Goal: Task Accomplishment & Management: Complete application form

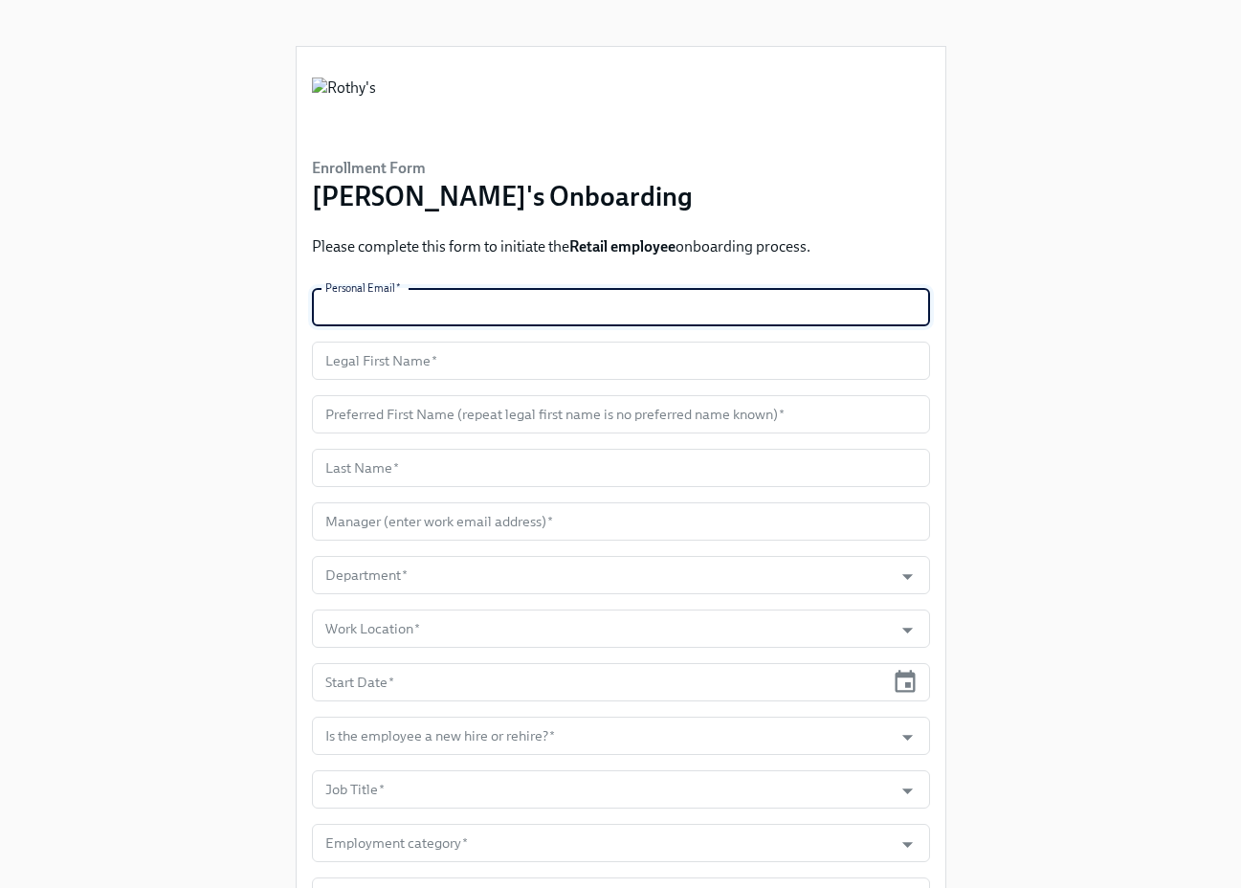
click at [461, 311] on input "text" at bounding box center [621, 307] width 618 height 38
paste input "[EMAIL_ADDRESS][DOMAIN_NAME]"
type input "[EMAIL_ADDRESS][DOMAIN_NAME]"
click at [388, 362] on input "text" at bounding box center [621, 361] width 618 height 38
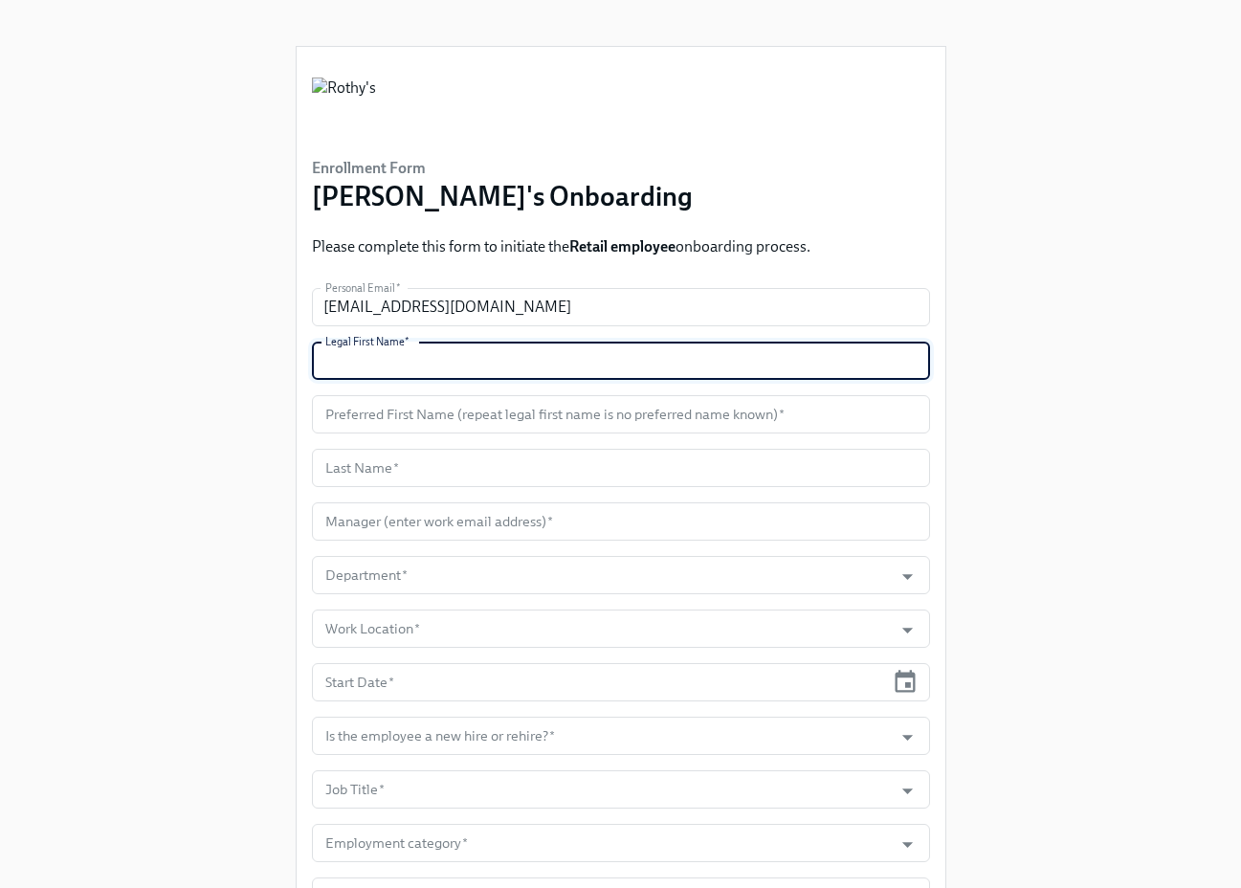
paste input "[GEOGRAPHIC_DATA]"
type input "[GEOGRAPHIC_DATA]"
click at [420, 409] on input "text" at bounding box center [621, 414] width 618 height 38
paste input "[GEOGRAPHIC_DATA]"
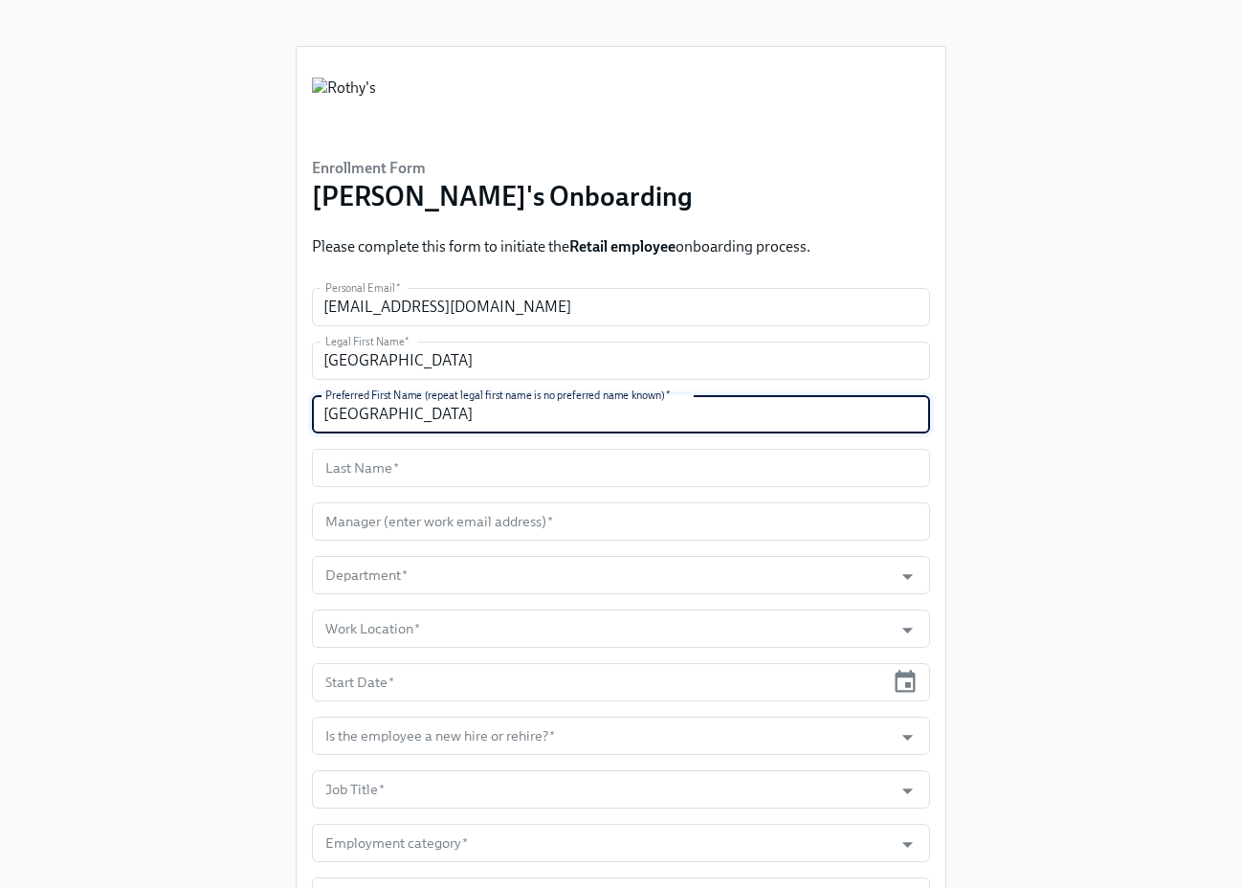
click at [391, 414] on input "[GEOGRAPHIC_DATA]" at bounding box center [621, 414] width 618 height 38
click at [429, 416] on input "[GEOGRAPHIC_DATA]" at bounding box center [621, 414] width 618 height 38
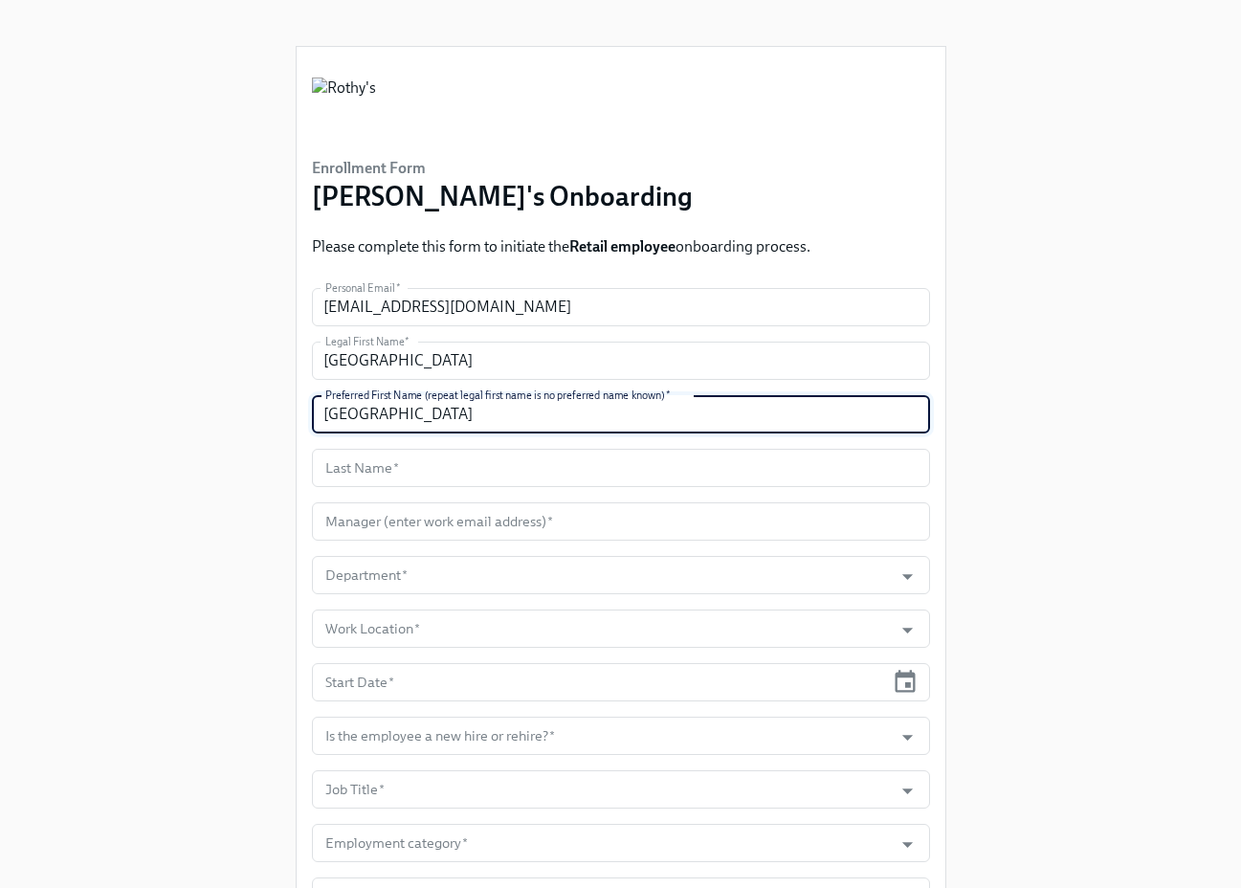
click at [429, 416] on input "[GEOGRAPHIC_DATA]" at bounding box center [621, 414] width 618 height 38
paste input "lie"
type input "Allie"
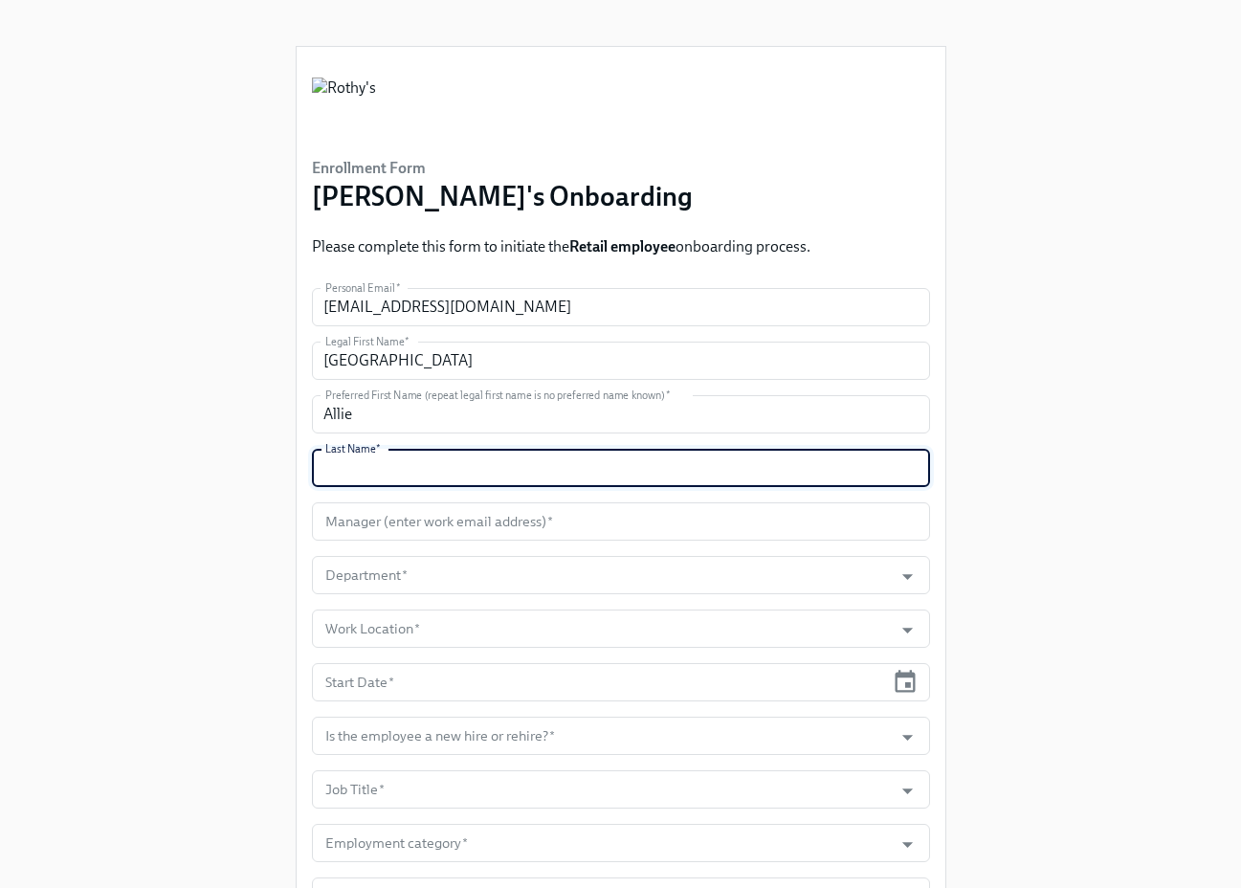
click at [376, 477] on input "text" at bounding box center [621, 468] width 618 height 38
paste input "[PERSON_NAME]"
type input "[PERSON_NAME]"
click at [395, 515] on input "text" at bounding box center [621, 521] width 618 height 38
paste input "[PERSON_NAME][EMAIL_ADDRESS][DOMAIN_NAME]"
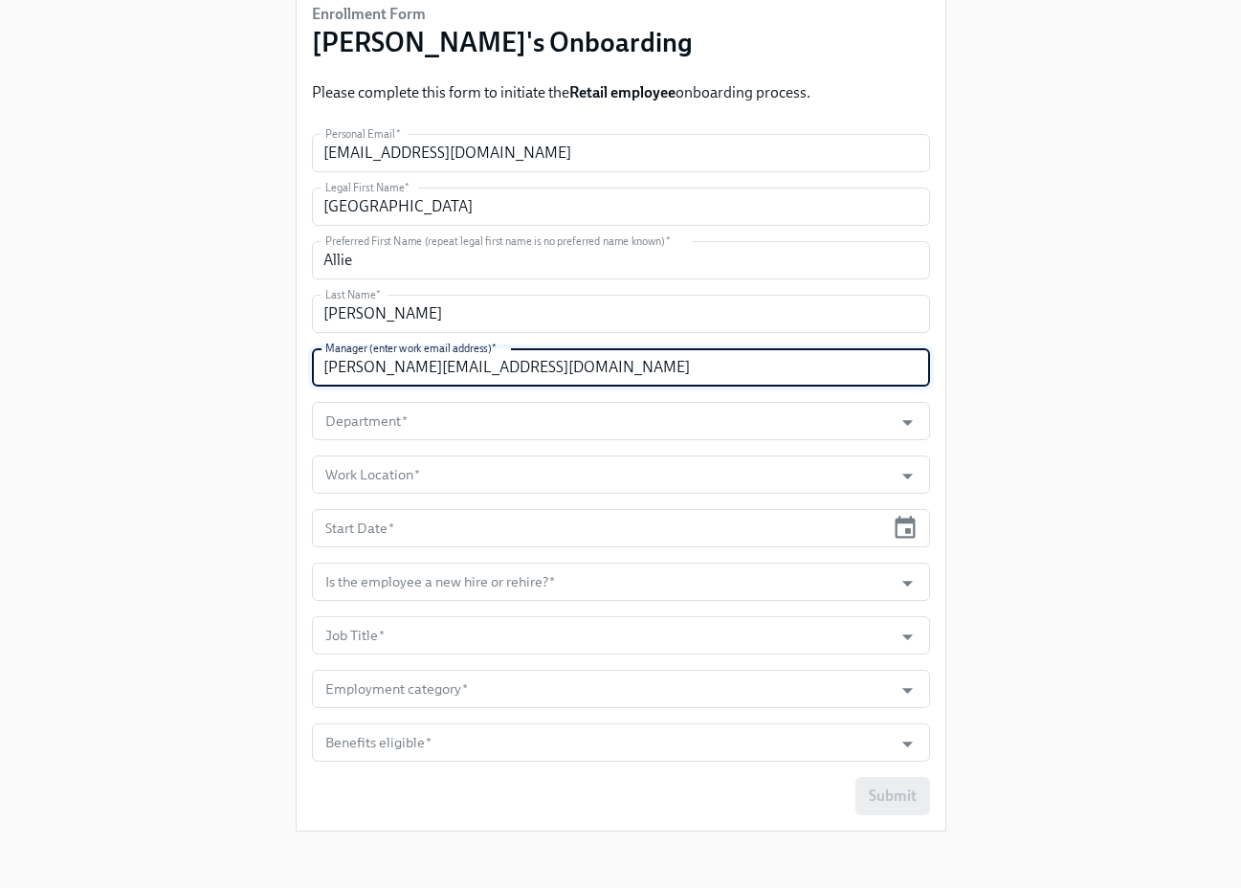
scroll to position [155, 0]
type input "[PERSON_NAME][EMAIL_ADDRESS][DOMAIN_NAME]"
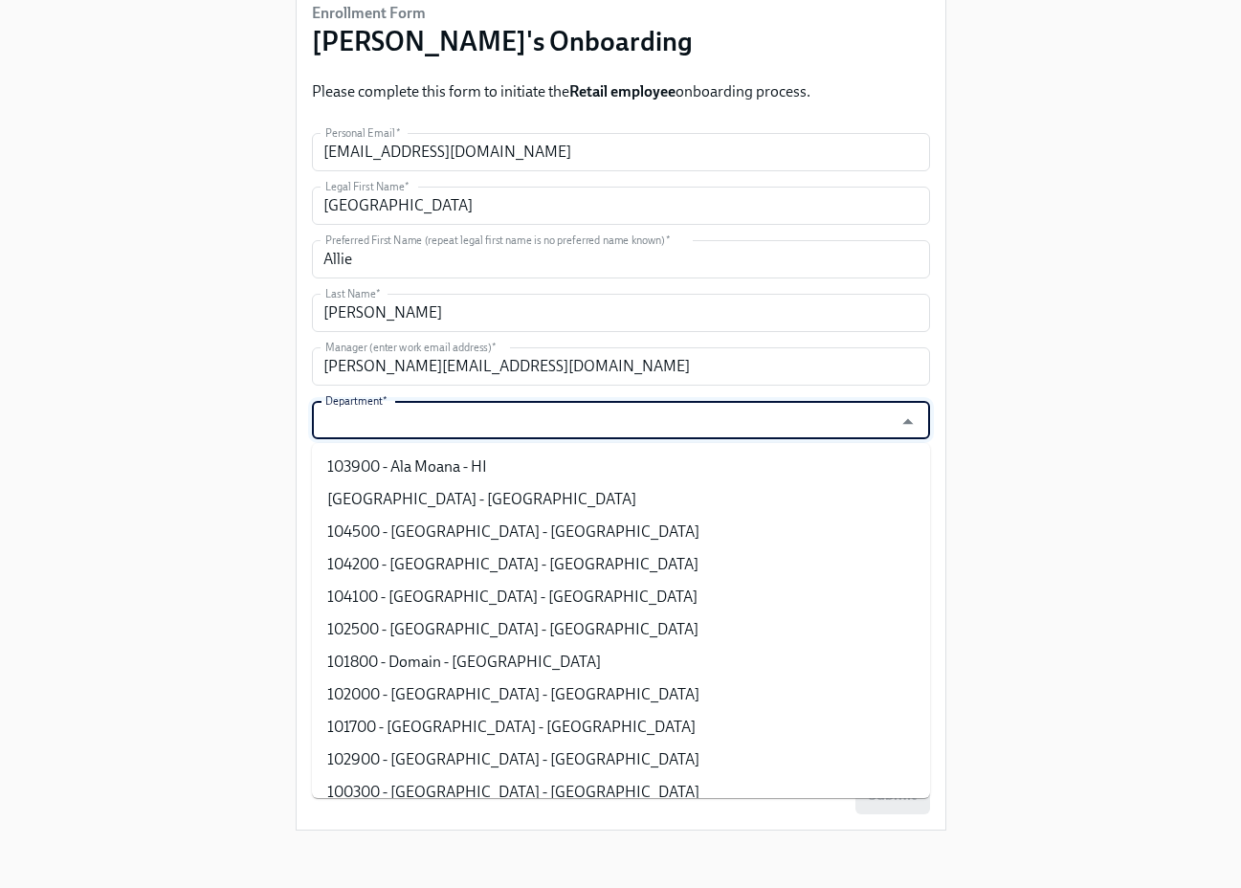
click at [842, 408] on input "Department   *" at bounding box center [602, 420] width 563 height 38
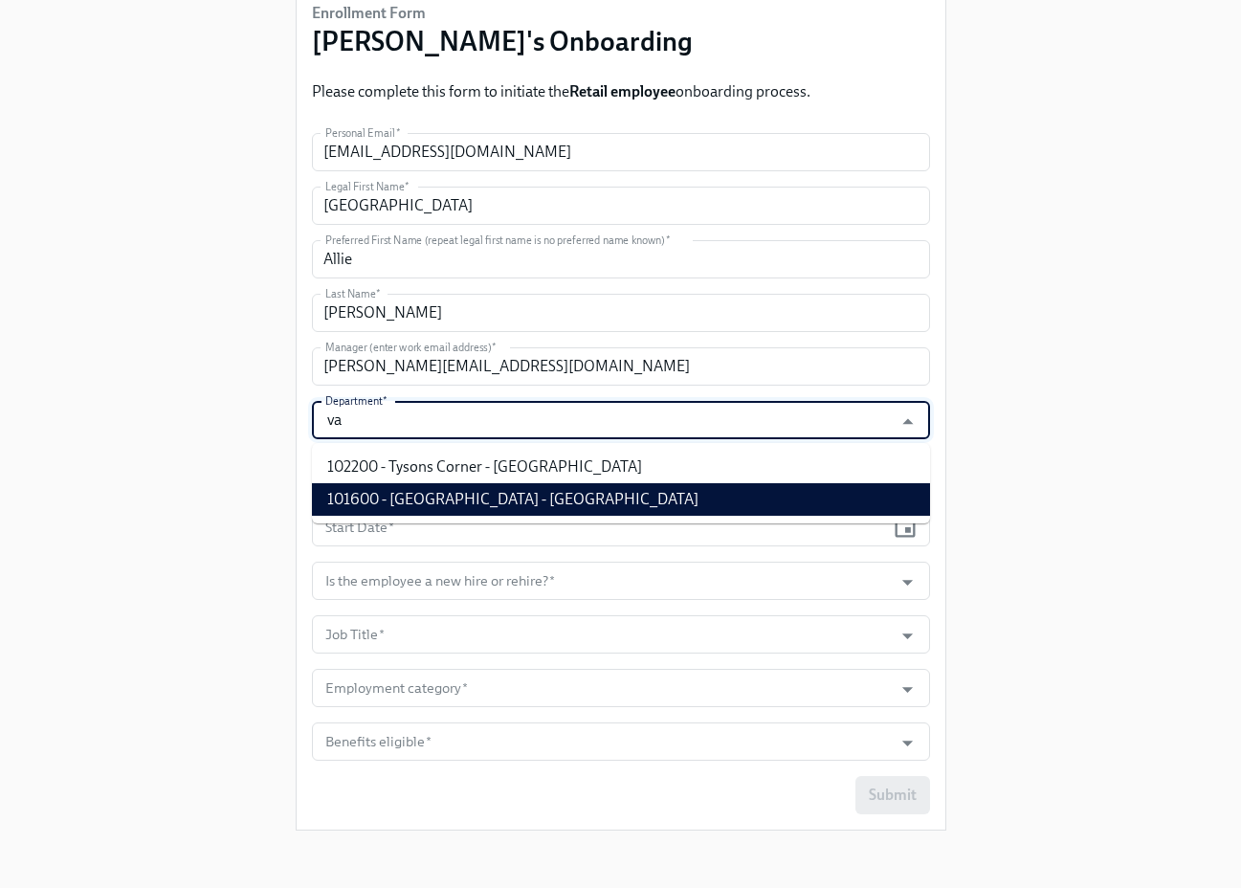
click at [569, 491] on li "101600 - [GEOGRAPHIC_DATA] - [GEOGRAPHIC_DATA]" at bounding box center [621, 499] width 618 height 33
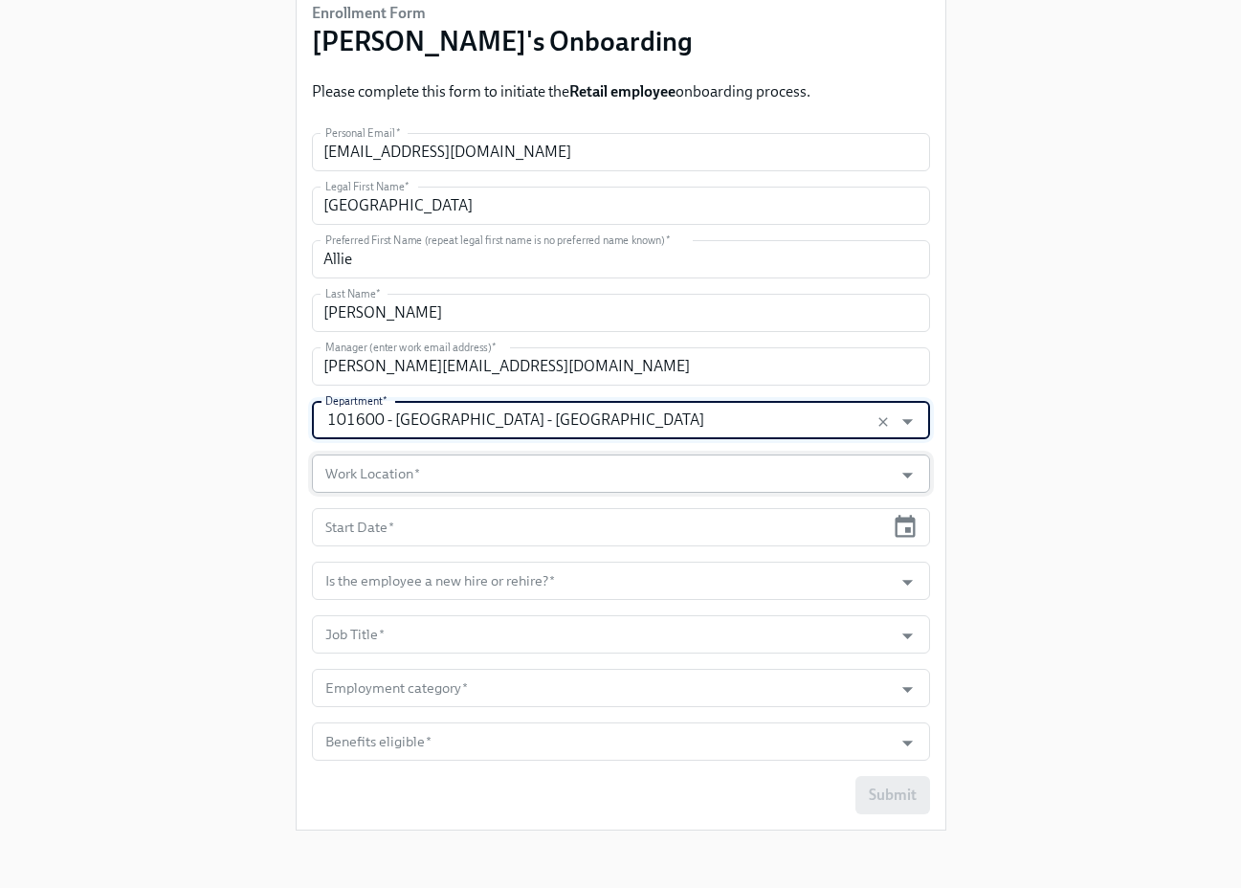
type input "101600 - [GEOGRAPHIC_DATA] - [GEOGRAPHIC_DATA]"
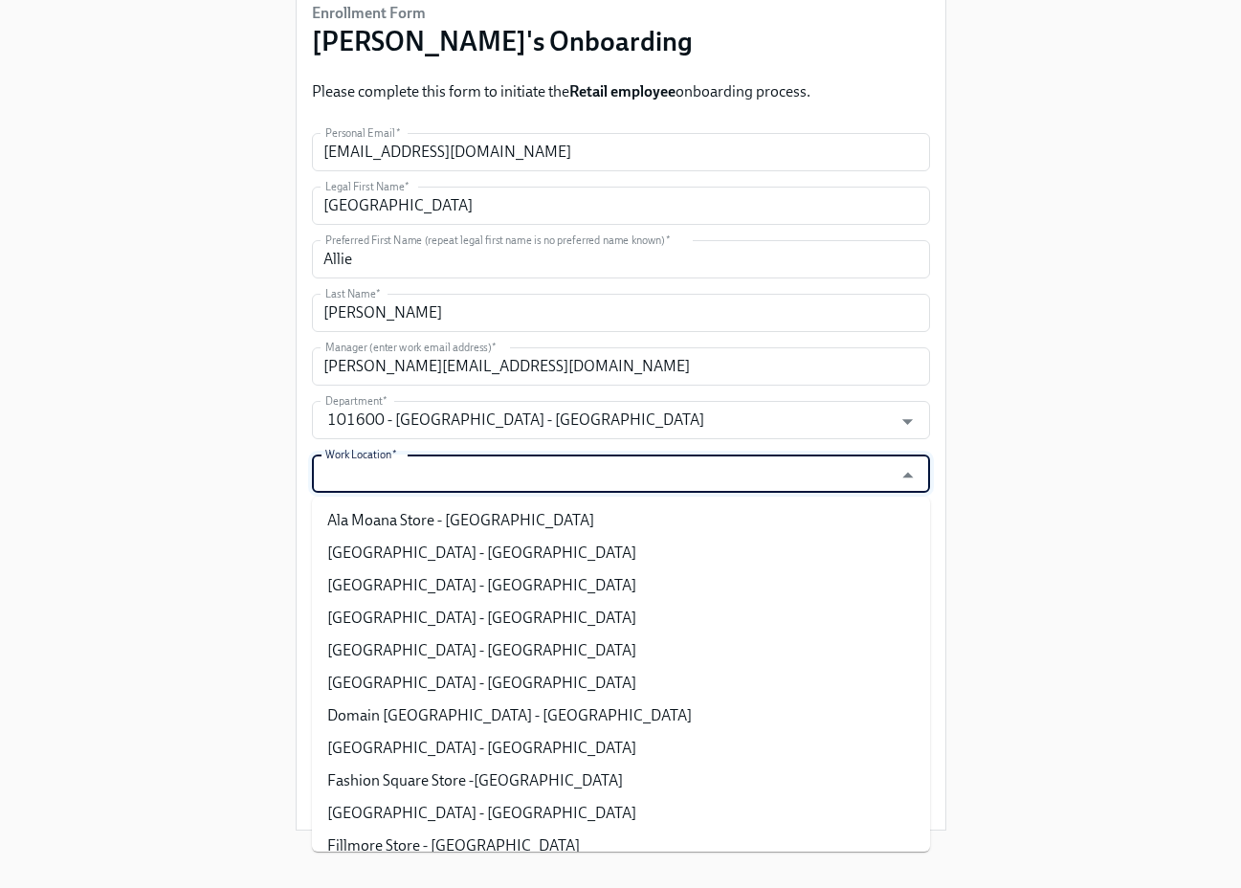
click at [663, 473] on input "Work Location   *" at bounding box center [602, 473] width 563 height 38
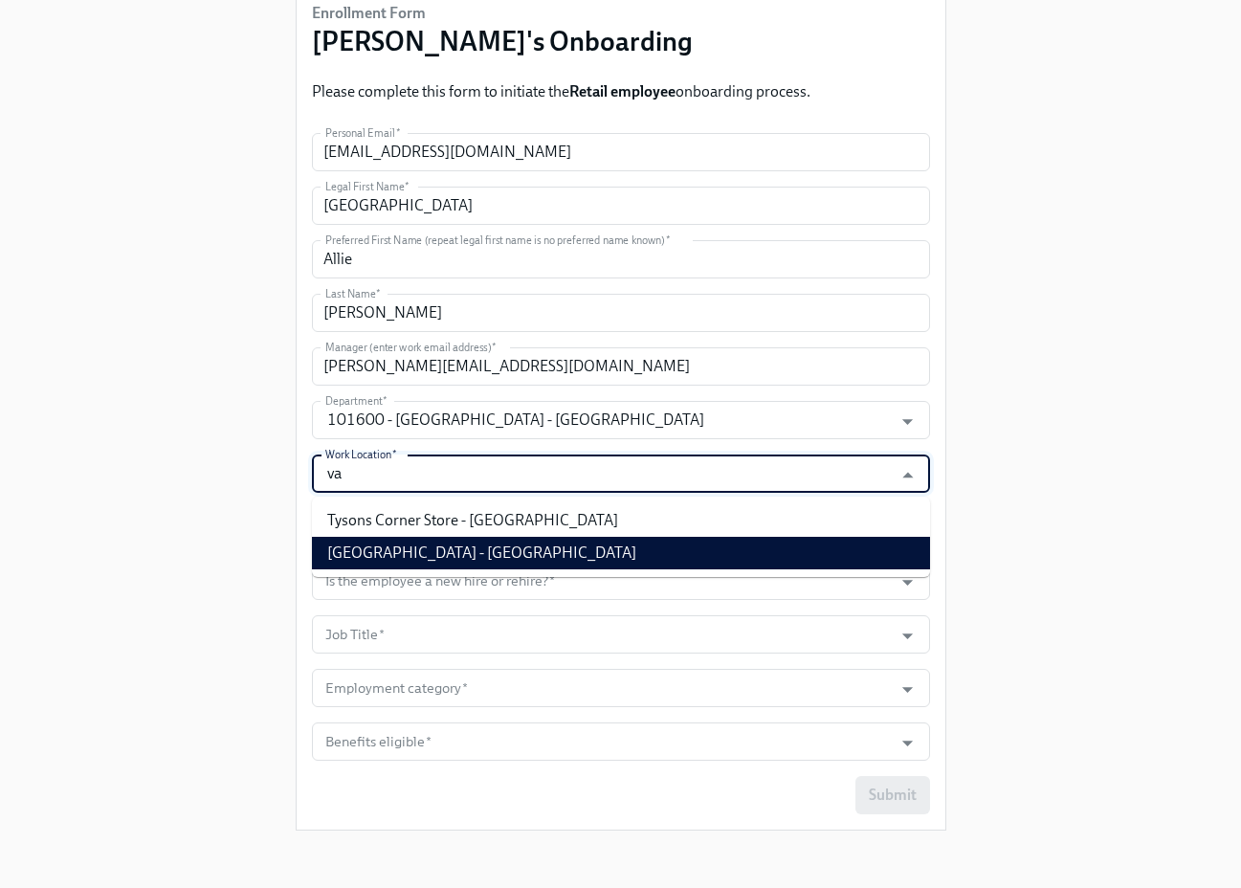
click at [560, 549] on li "[GEOGRAPHIC_DATA] - [GEOGRAPHIC_DATA]" at bounding box center [621, 553] width 618 height 33
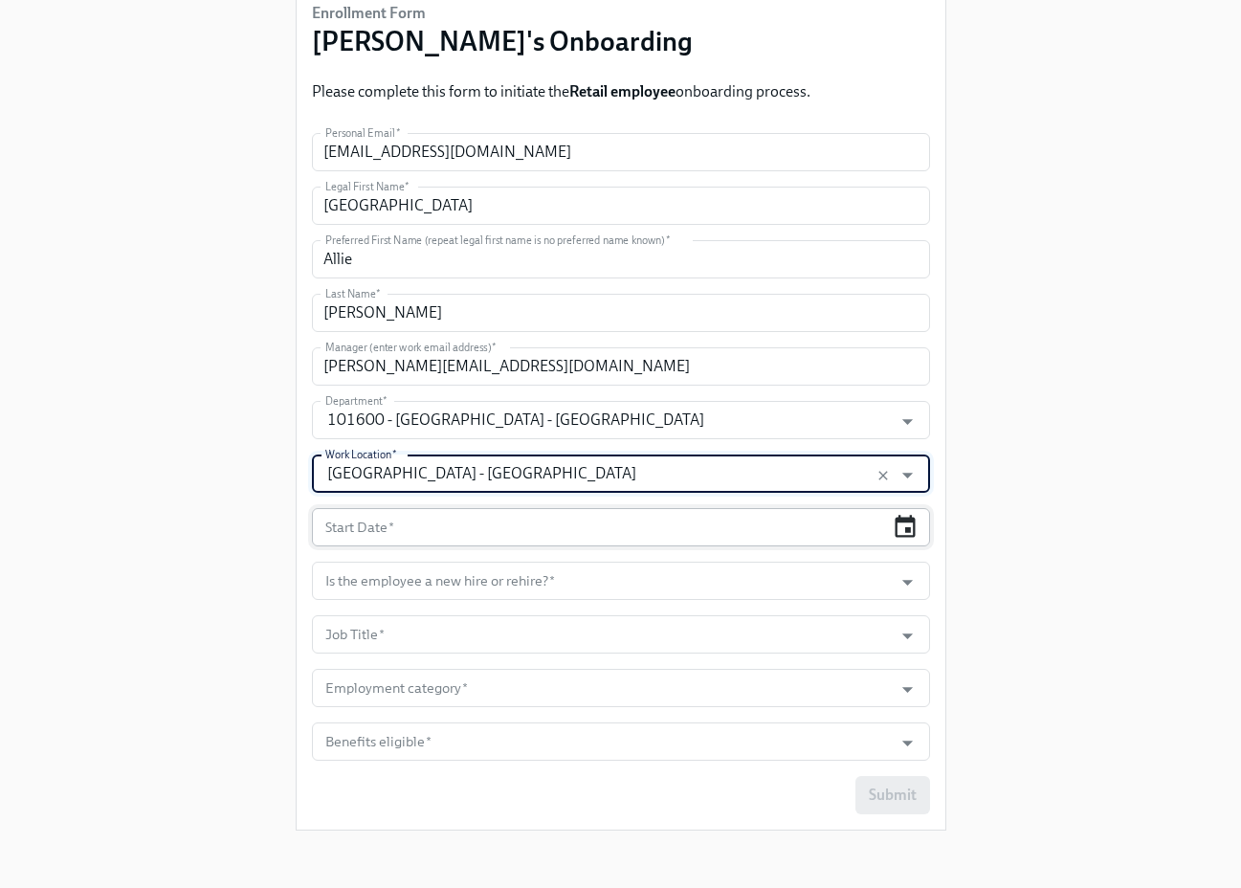
type input "[GEOGRAPHIC_DATA] - [GEOGRAPHIC_DATA]"
click at [896, 532] on icon "button" at bounding box center [906, 526] width 20 height 22
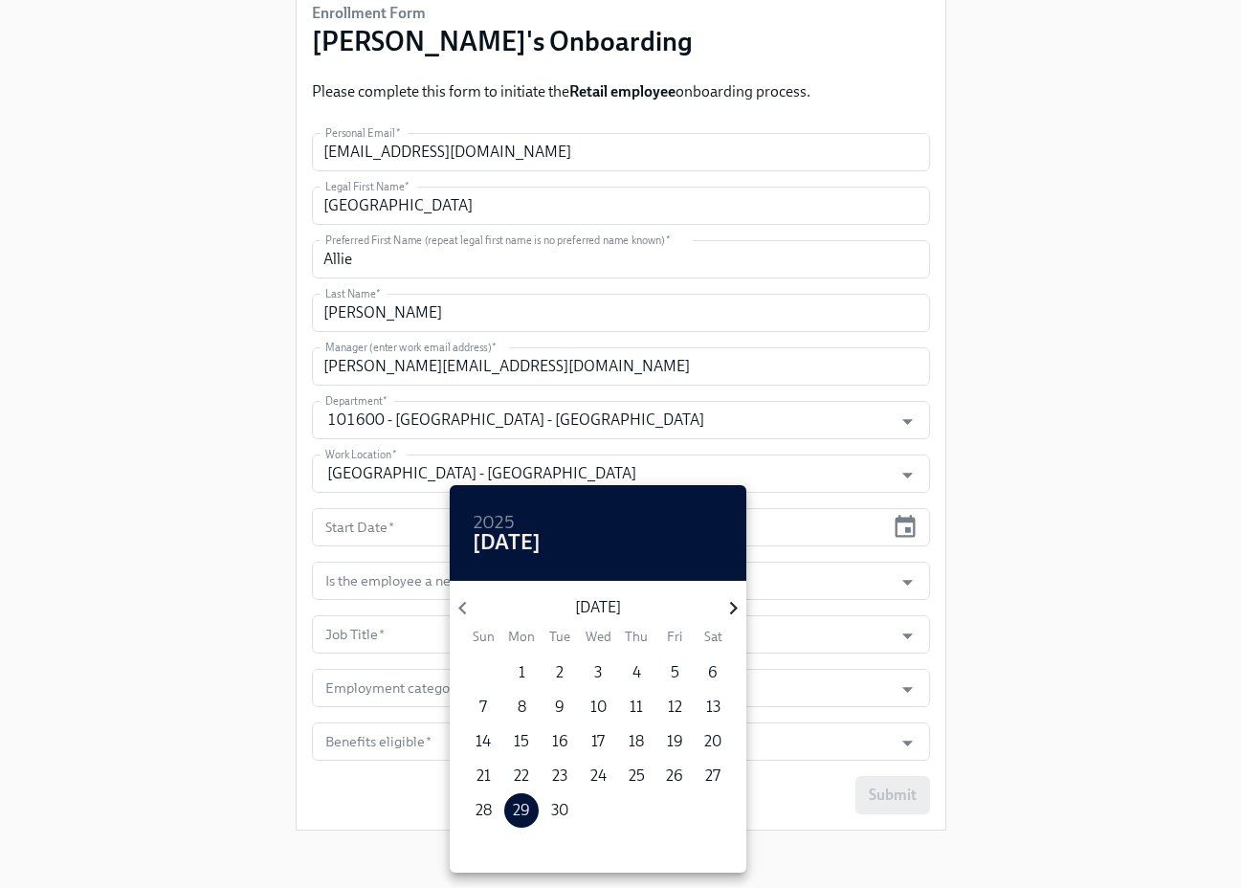
click at [735, 609] on icon "button" at bounding box center [733, 608] width 8 height 13
drag, startPoint x: 565, startPoint y: 708, endPoint x: 874, endPoint y: 631, distance: 317.7
click at [580, 704] on div "5 6 7 8 9 10 11" at bounding box center [598, 707] width 297 height 34
click at [557, 702] on p "7" at bounding box center [560, 707] width 8 height 21
type input "[DATE]"
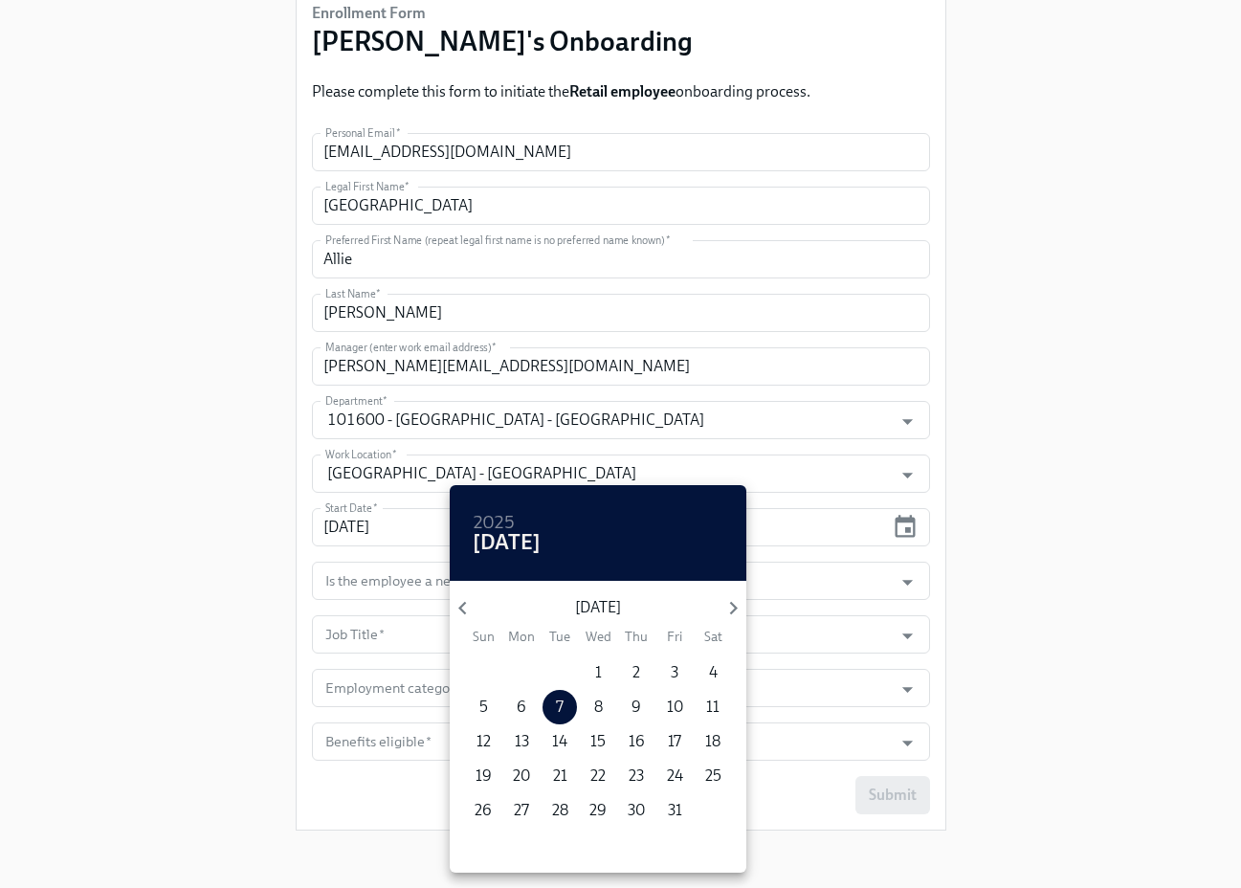
drag, startPoint x: 1007, startPoint y: 582, endPoint x: 995, endPoint y: 578, distance: 13.0
click at [1007, 581] on div at bounding box center [620, 444] width 1241 height 888
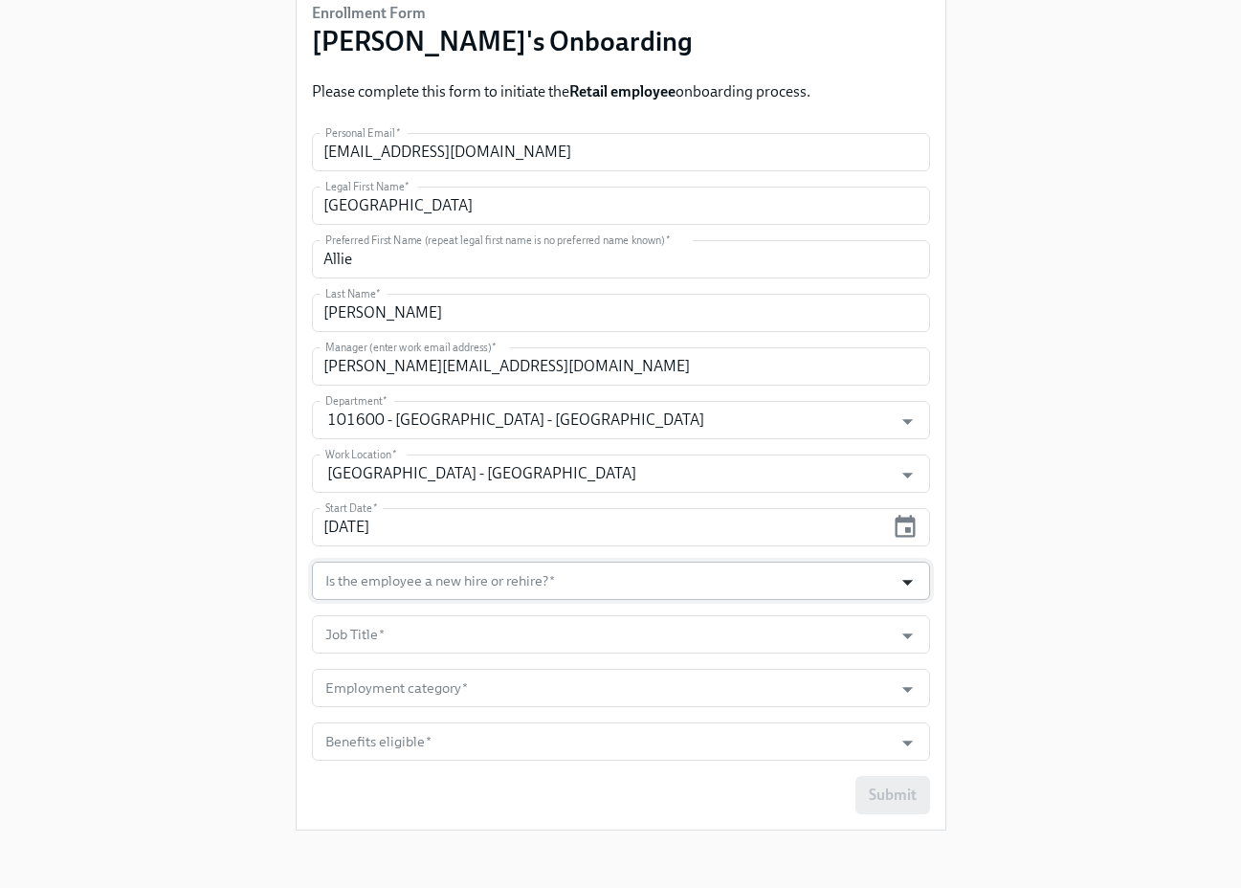
click at [910, 577] on icon "Open" at bounding box center [908, 582] width 26 height 26
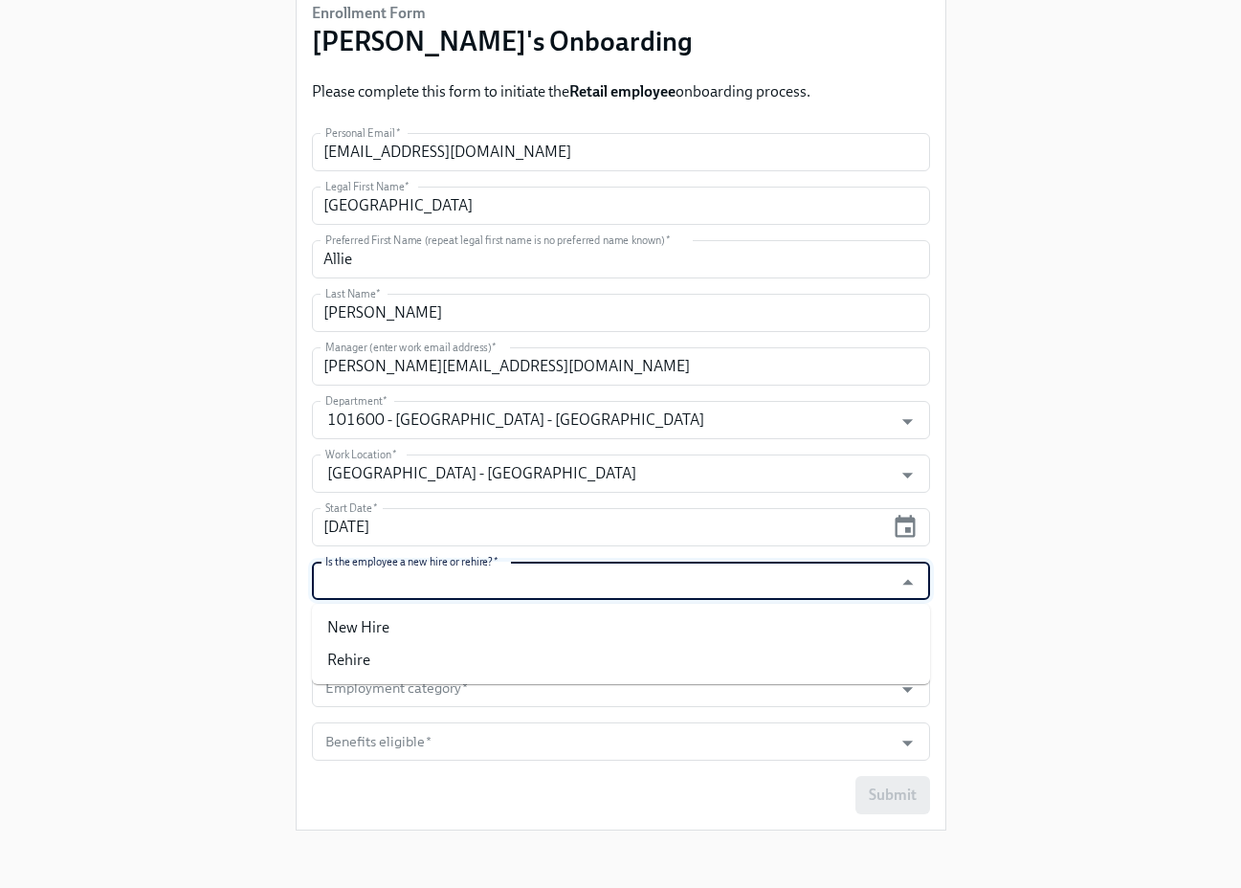
click at [867, 606] on ul "New Hire Rehire" at bounding box center [621, 644] width 618 height 80
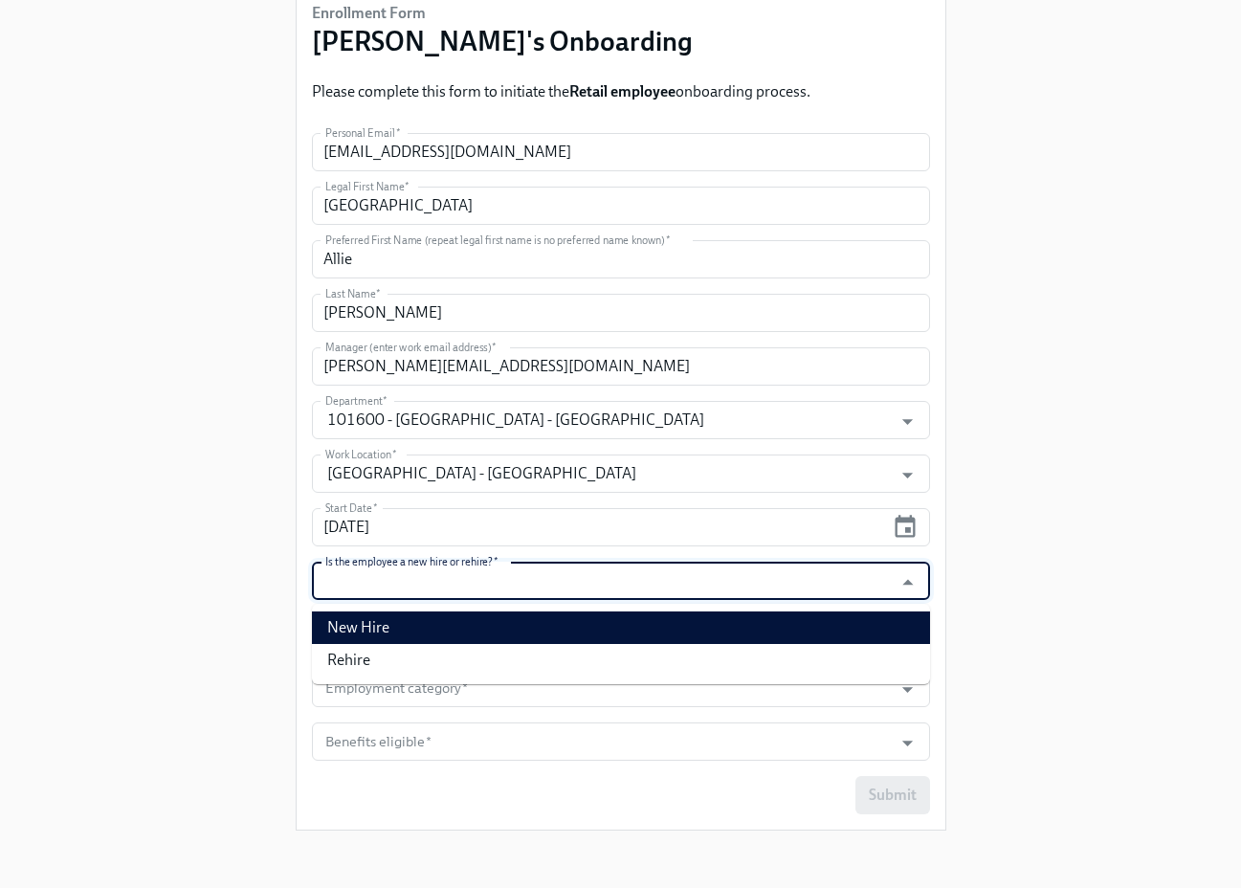
click at [855, 616] on li "New Hire" at bounding box center [621, 627] width 618 height 33
type input "New Hire"
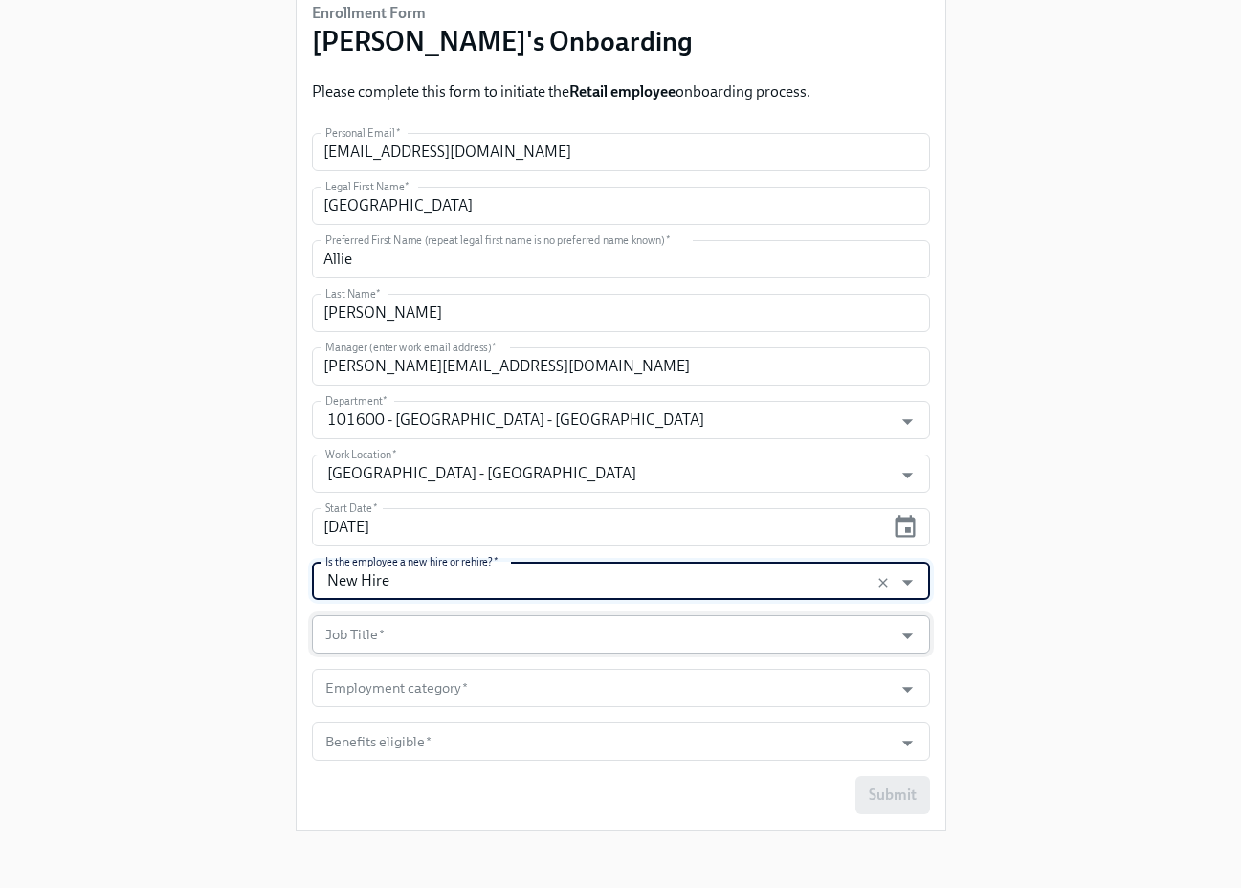
click at [864, 624] on input "Job Title   *" at bounding box center [602, 634] width 563 height 38
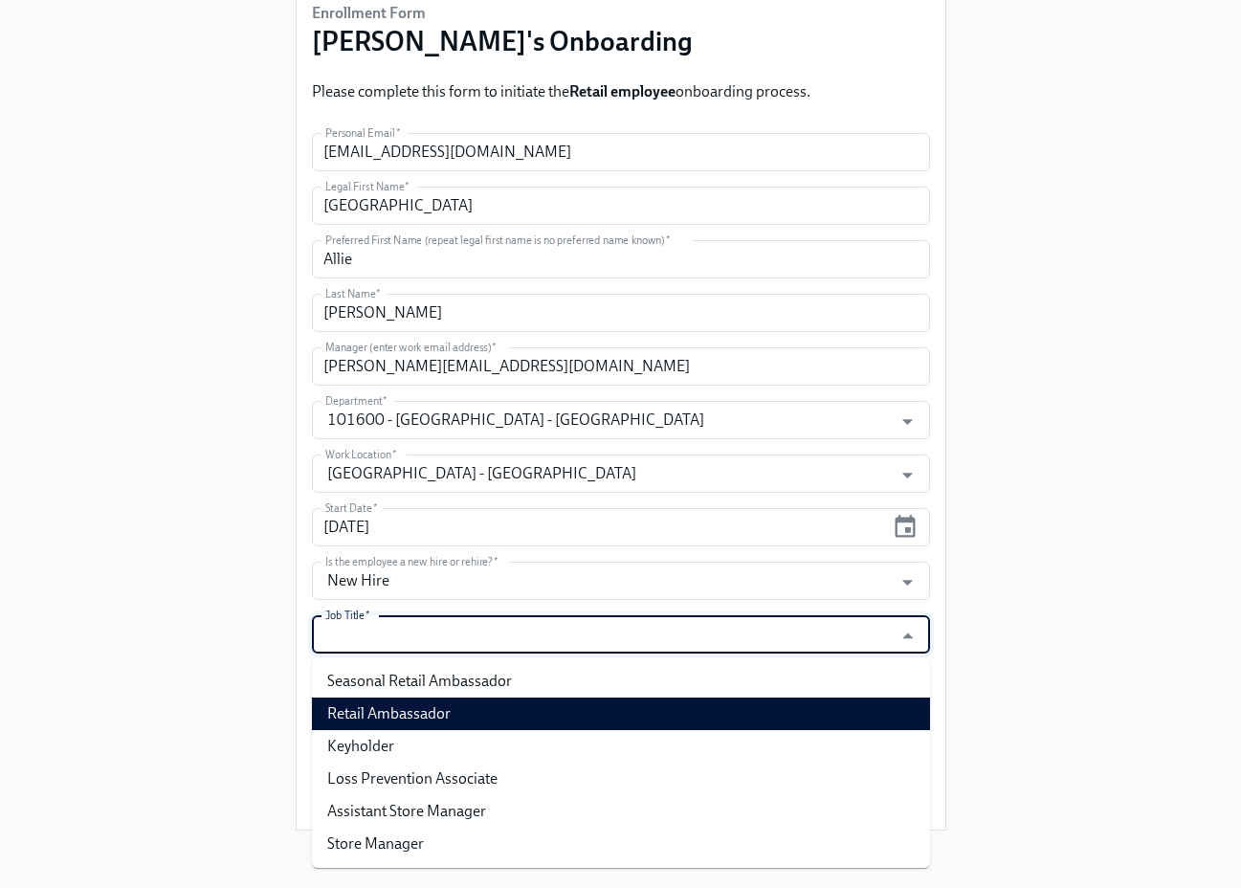
click at [808, 716] on li "Retail Ambassador" at bounding box center [621, 713] width 618 height 33
type input "Retail Ambassador"
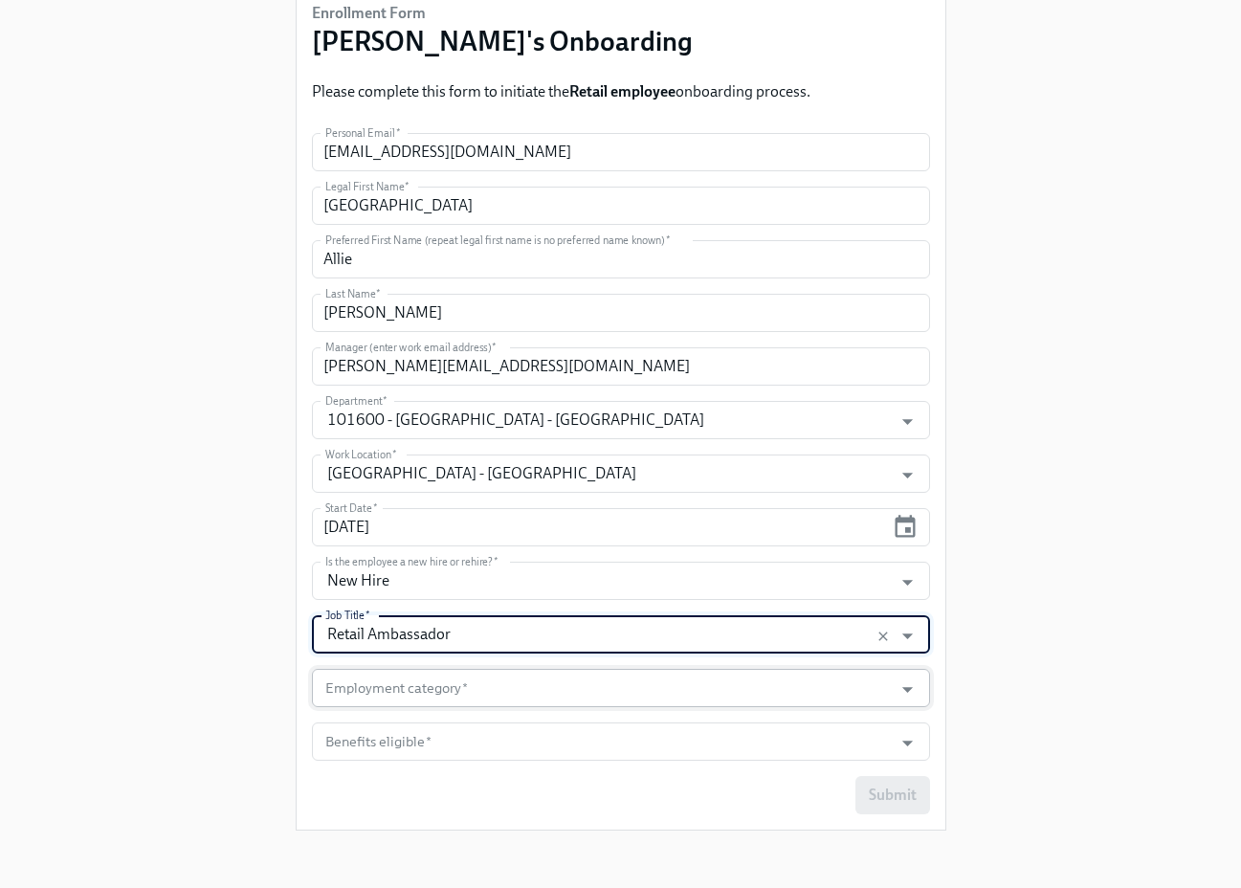
click at [866, 675] on input "Employment category   *" at bounding box center [602, 688] width 563 height 38
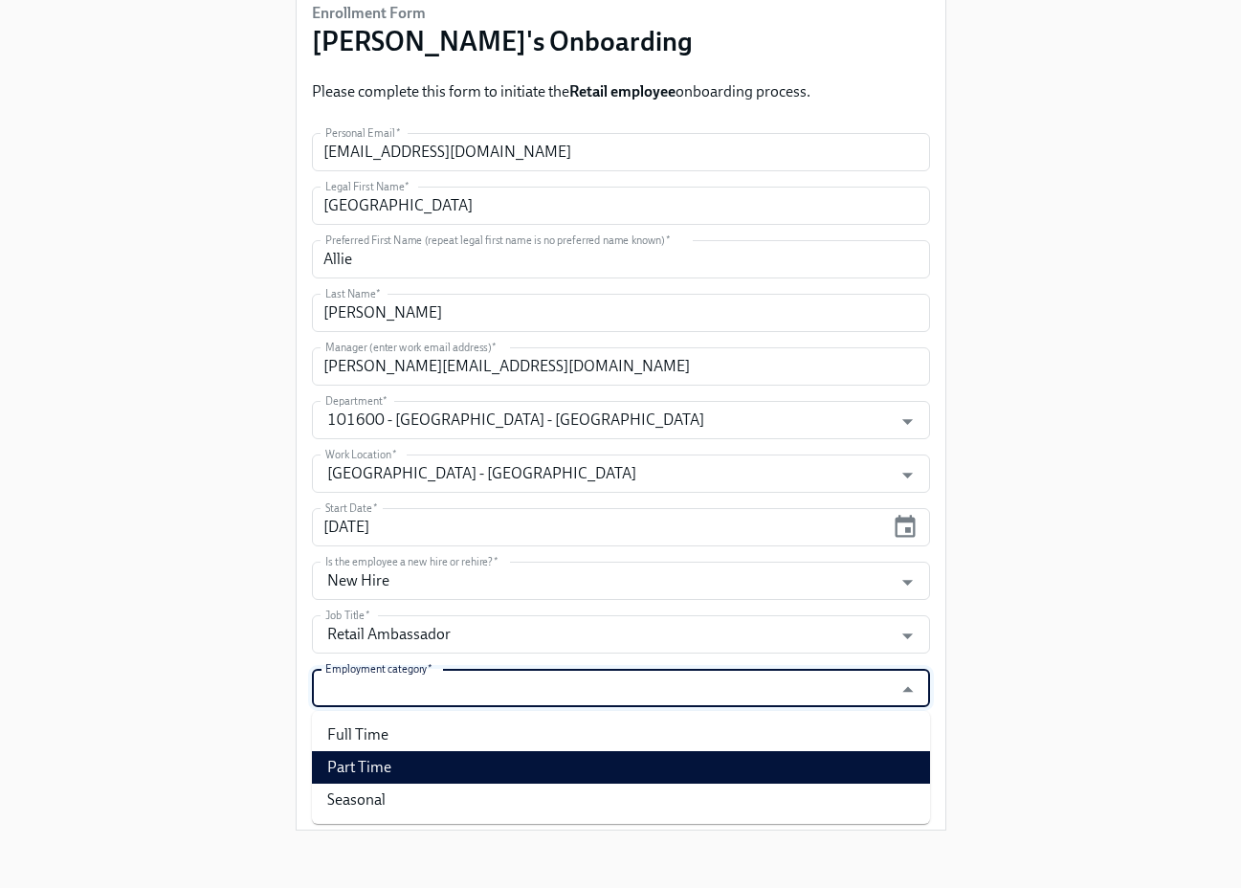
drag, startPoint x: 792, startPoint y: 780, endPoint x: 808, endPoint y: 763, distance: 23.7
click at [792, 779] on li "Part Time" at bounding box center [621, 767] width 618 height 33
type input "Part Time"
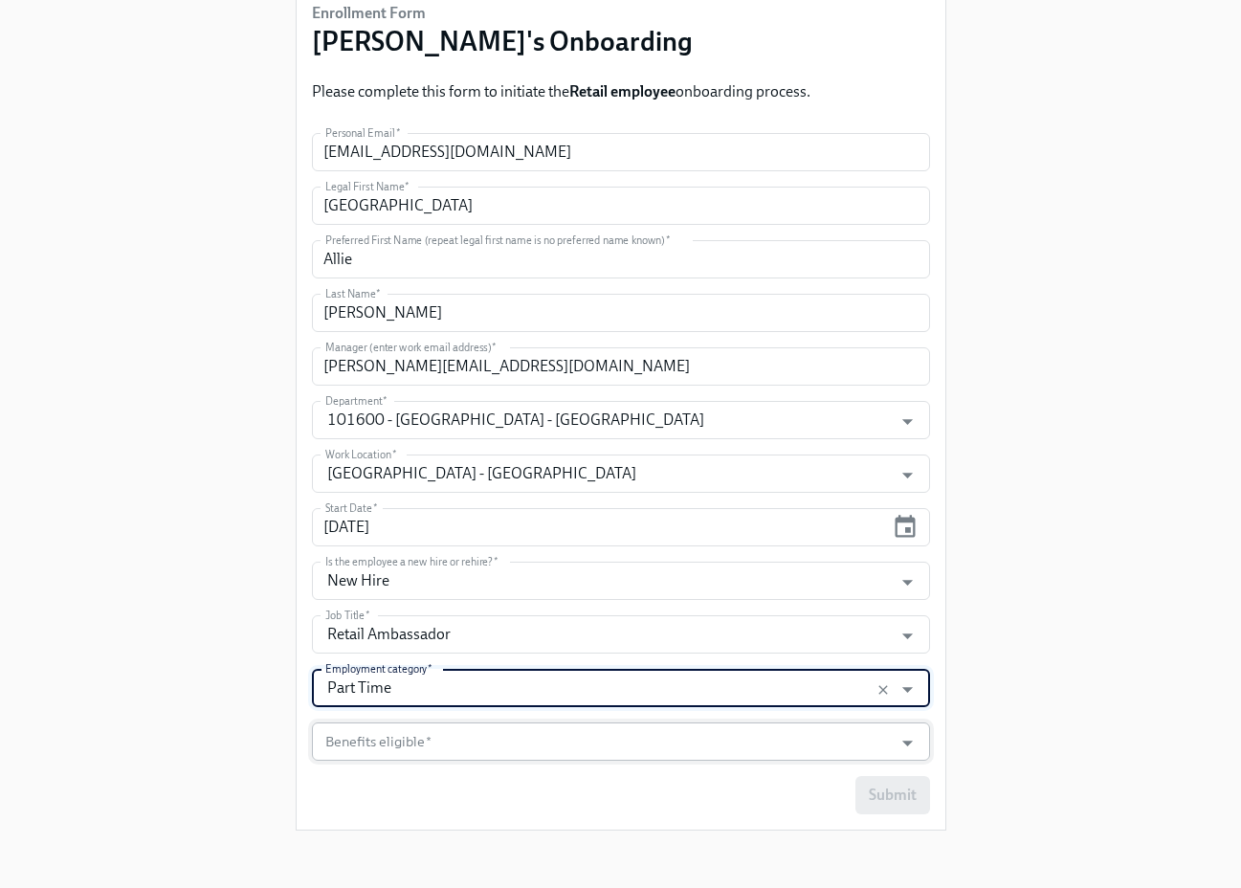
click at [823, 740] on input "Benefits eligible   *" at bounding box center [602, 741] width 563 height 38
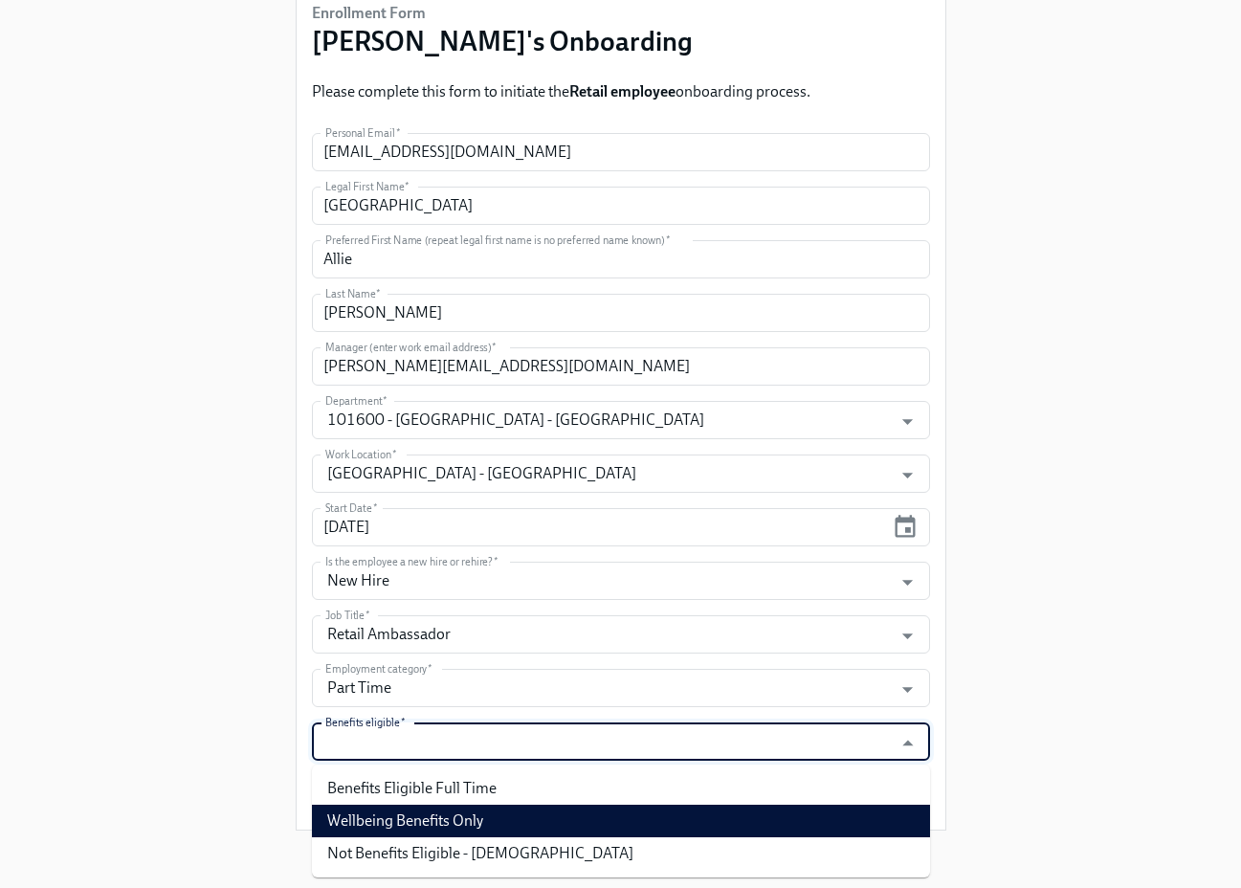
drag, startPoint x: 782, startPoint y: 825, endPoint x: 849, endPoint y: 786, distance: 77.6
click at [781, 825] on li "Wellbeing Benefits Only" at bounding box center [621, 821] width 618 height 33
type input "Wellbeing Benefits Only"
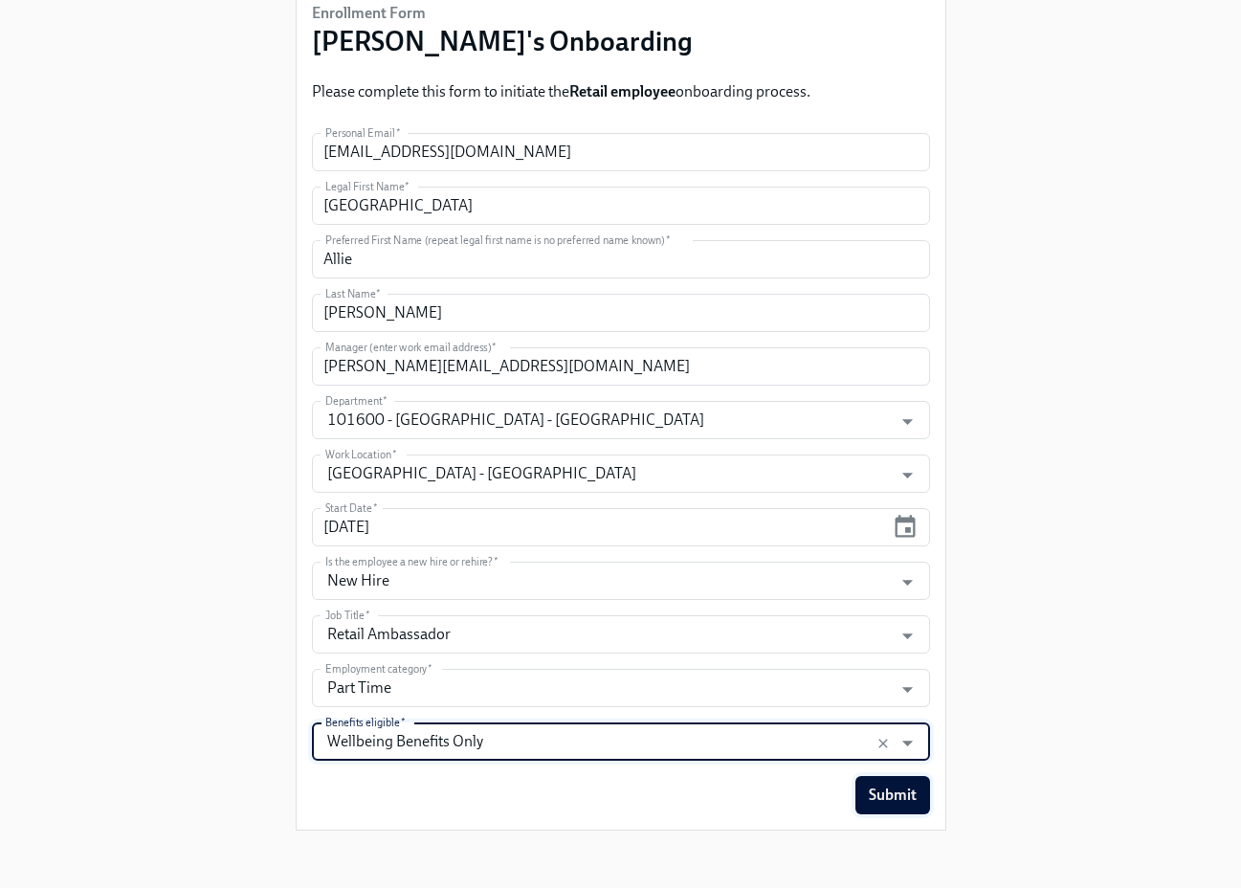
click at [862, 795] on button "Submit" at bounding box center [892, 795] width 75 height 38
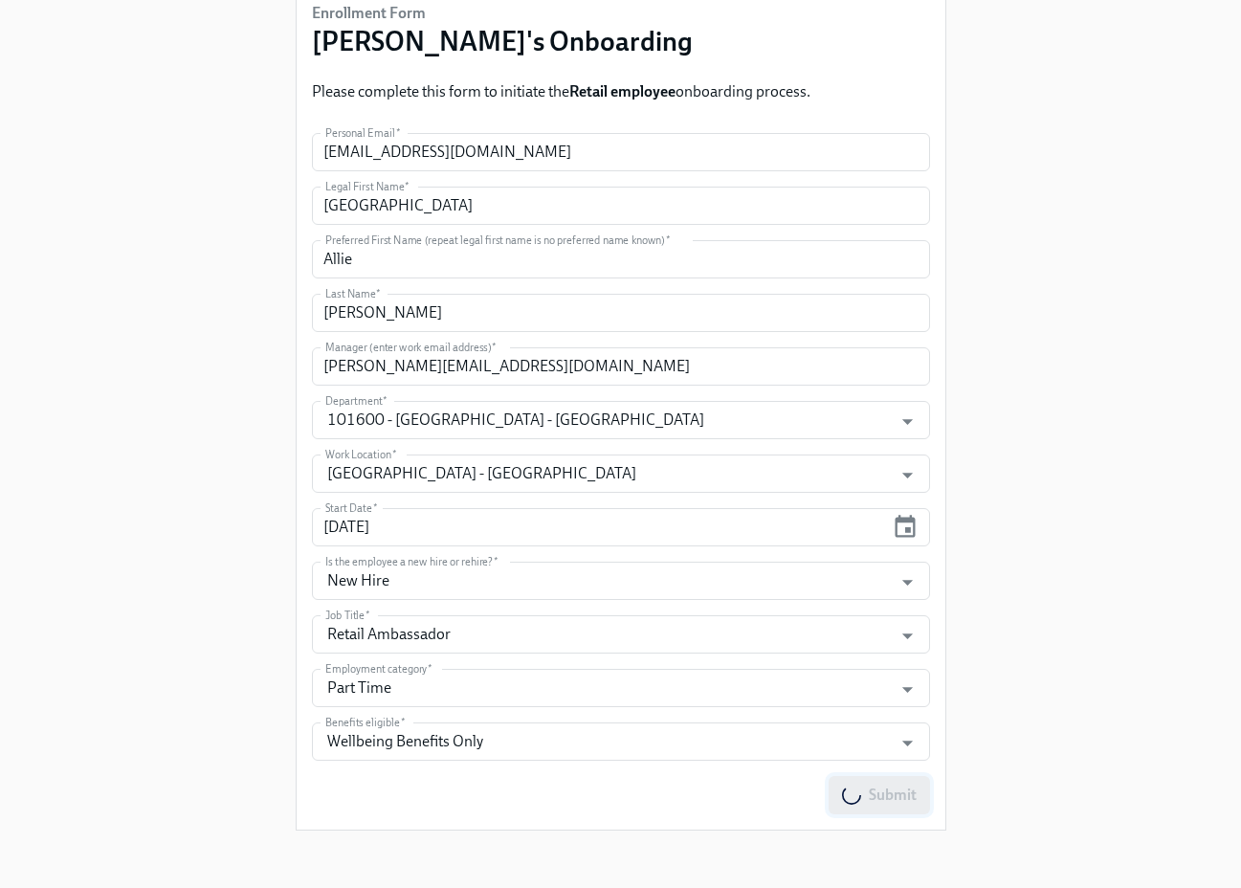
scroll to position [0, 0]
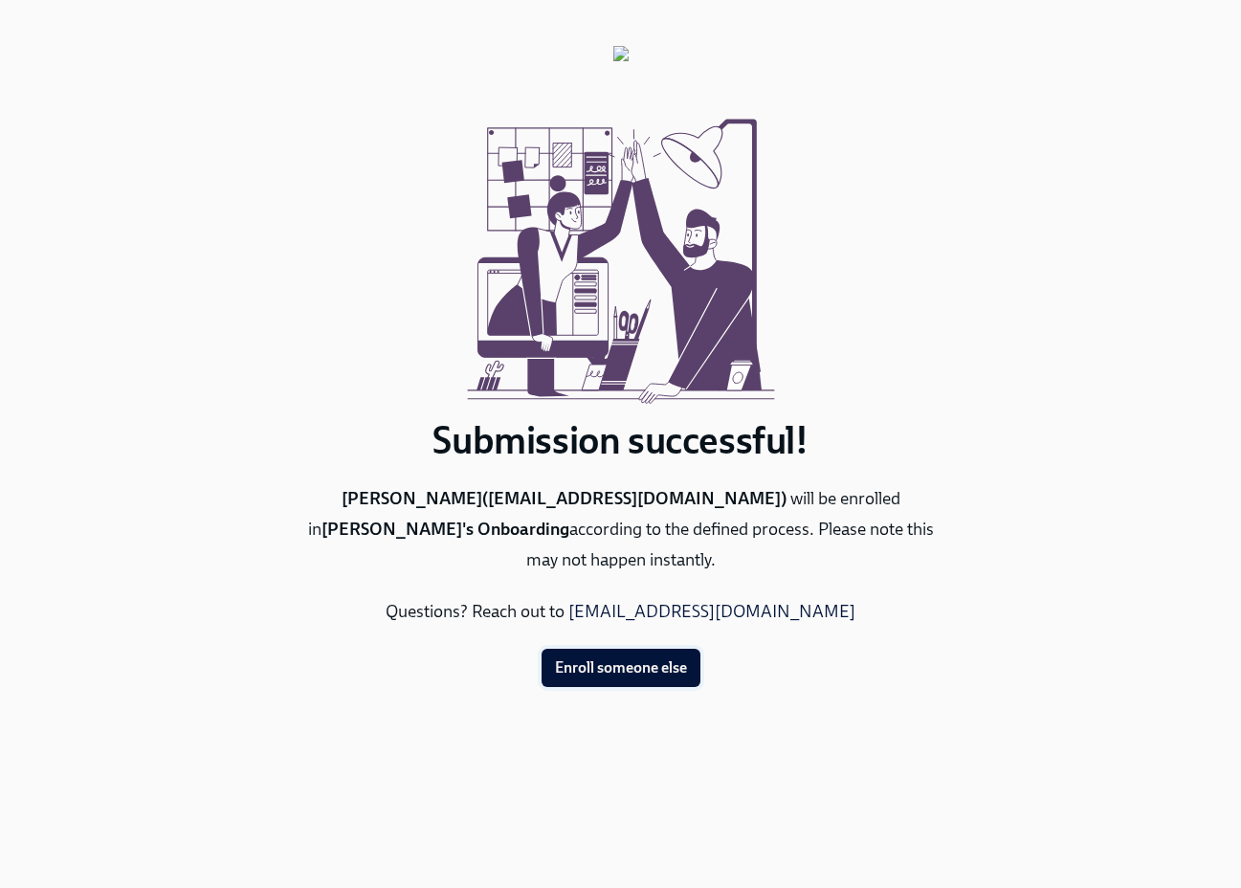
click at [650, 658] on span "Enroll someone else" at bounding box center [621, 667] width 132 height 19
